Goal: Task Accomplishment & Management: Manage account settings

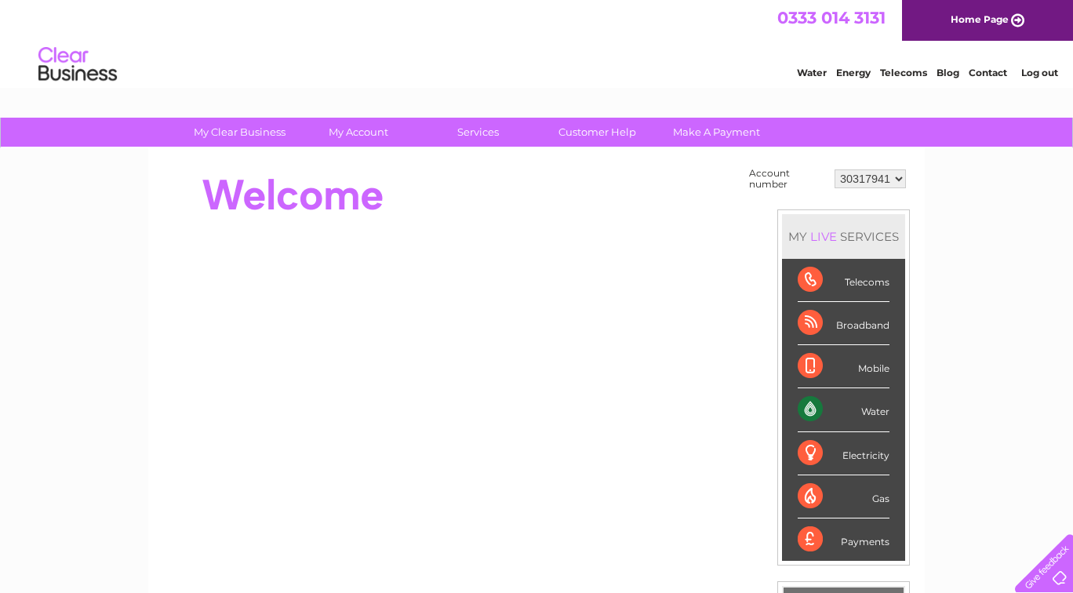
click at [820, 410] on div "Water" at bounding box center [844, 409] width 92 height 43
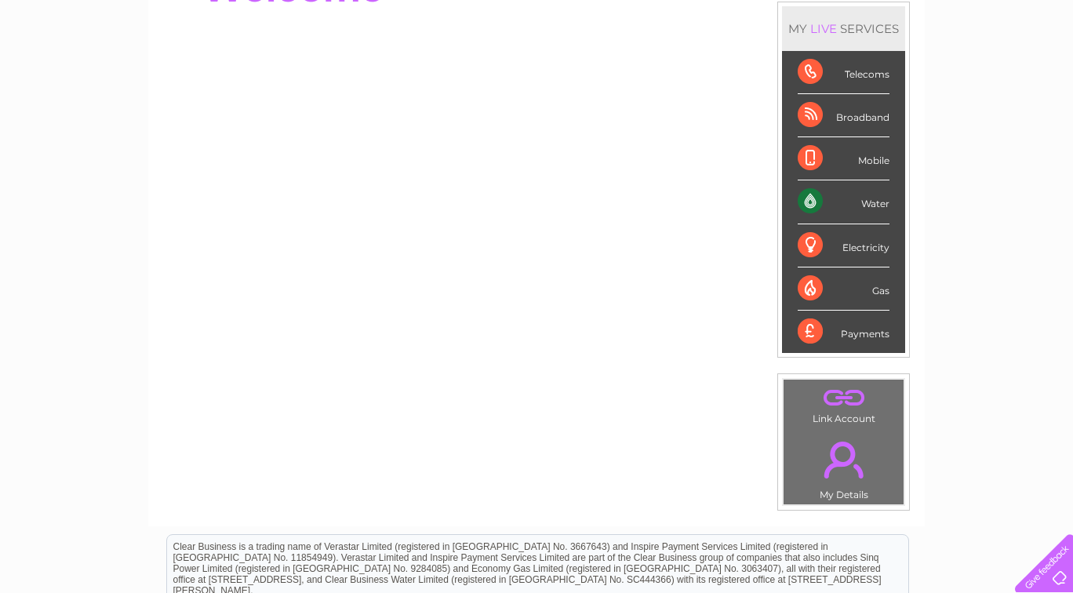
scroll to position [207, 0]
click at [861, 205] on div "Water" at bounding box center [844, 202] width 92 height 43
click at [810, 204] on div "Water" at bounding box center [844, 202] width 92 height 43
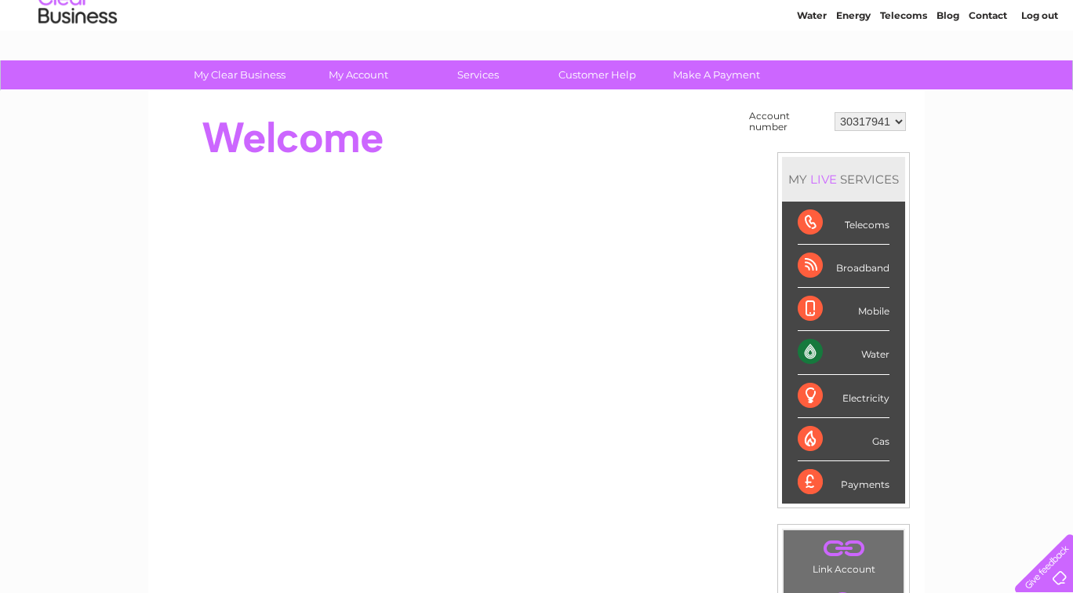
scroll to position [0, 0]
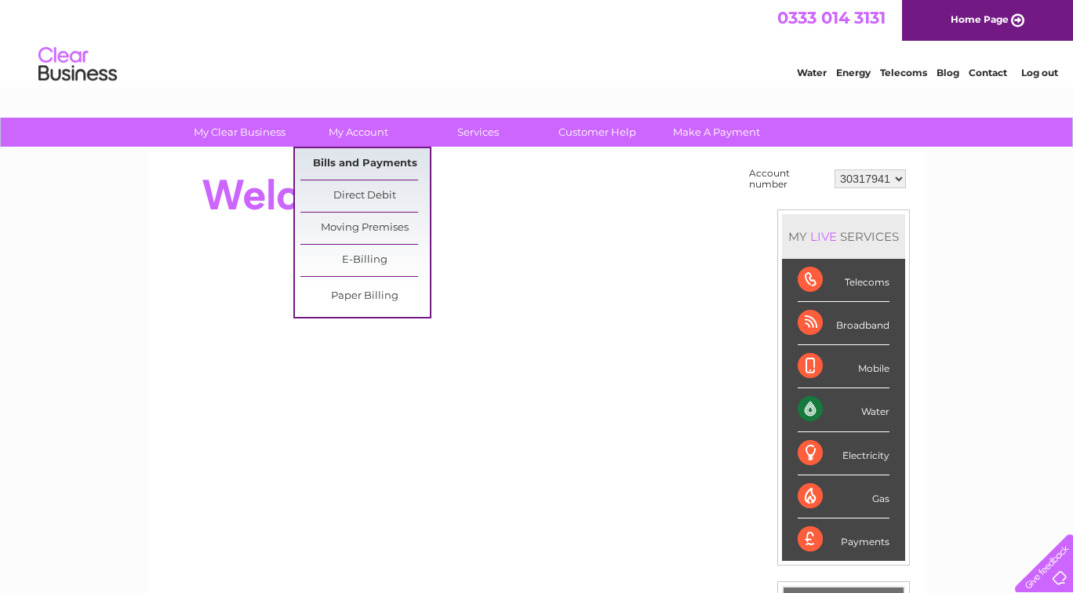
click at [333, 164] on link "Bills and Payments" at bounding box center [364, 163] width 129 height 31
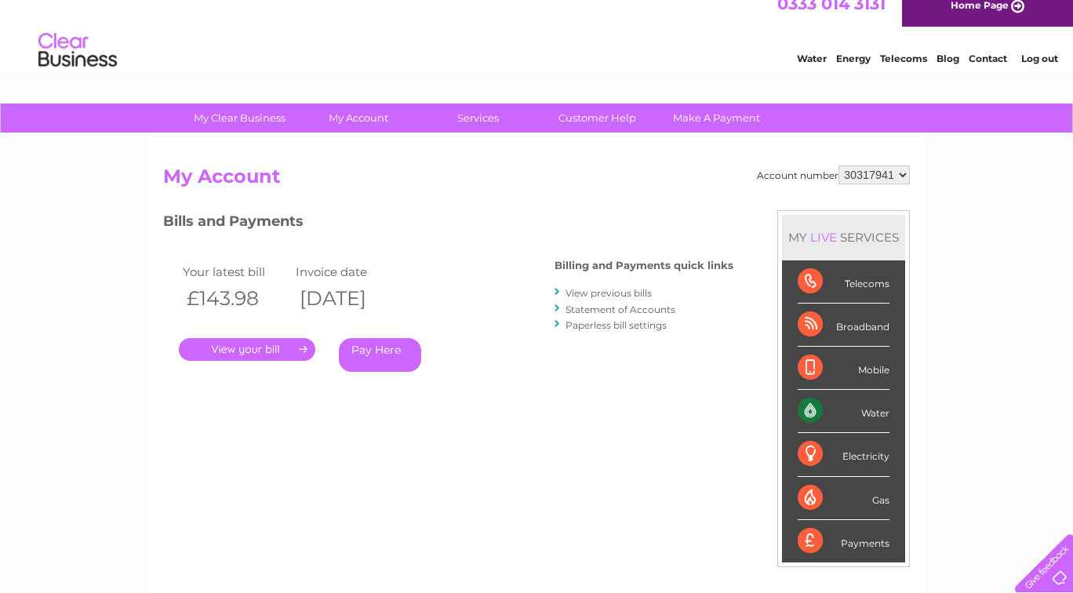
scroll to position [12, 0]
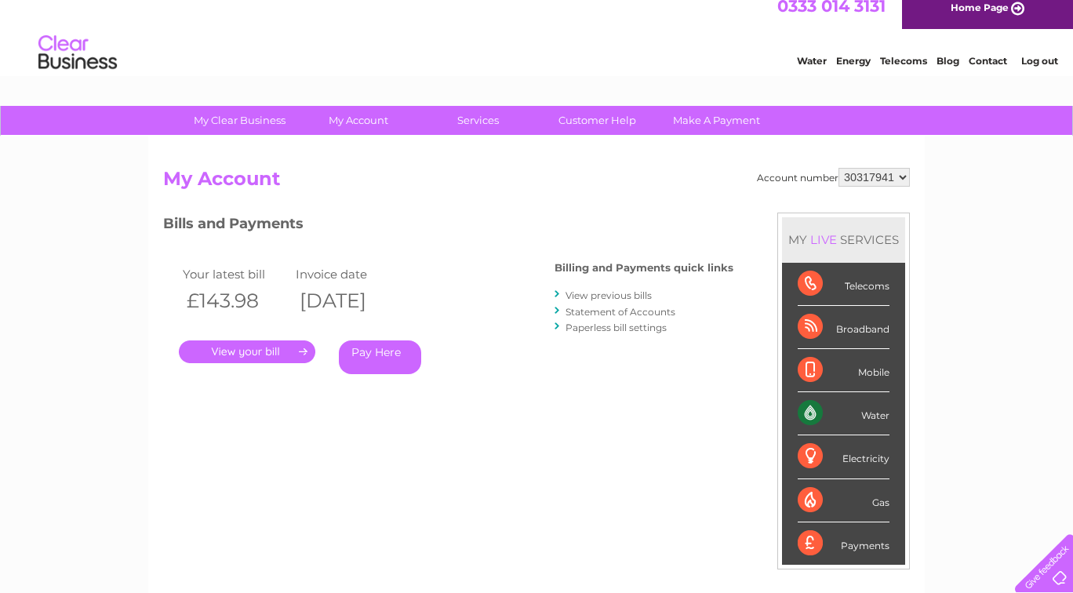
click at [595, 291] on link "View previous bills" at bounding box center [609, 295] width 86 height 12
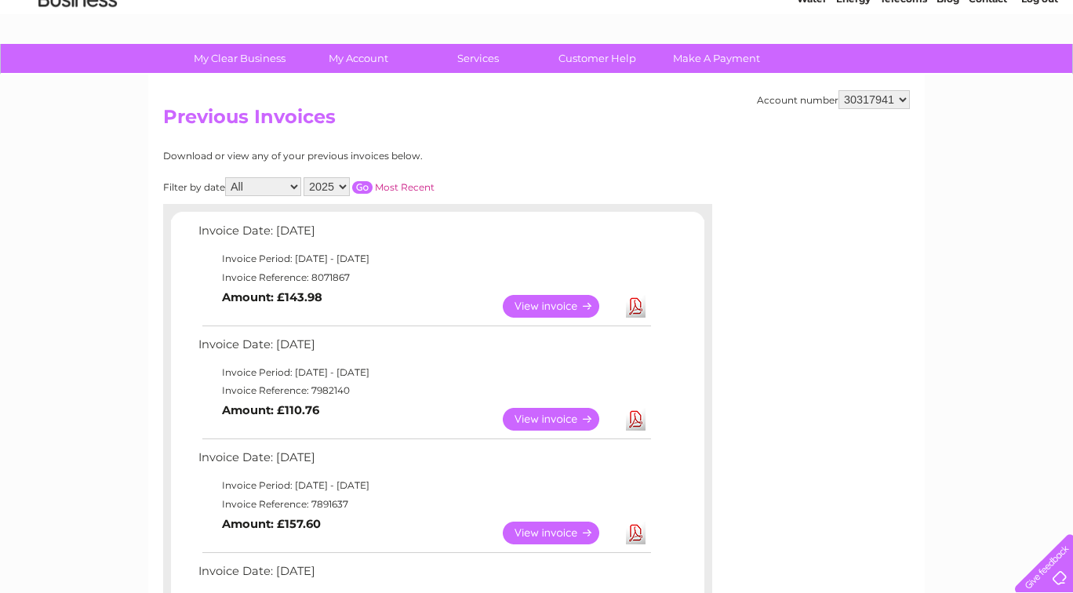
scroll to position [49, 0]
